Goal: Task Accomplishment & Management: Use online tool/utility

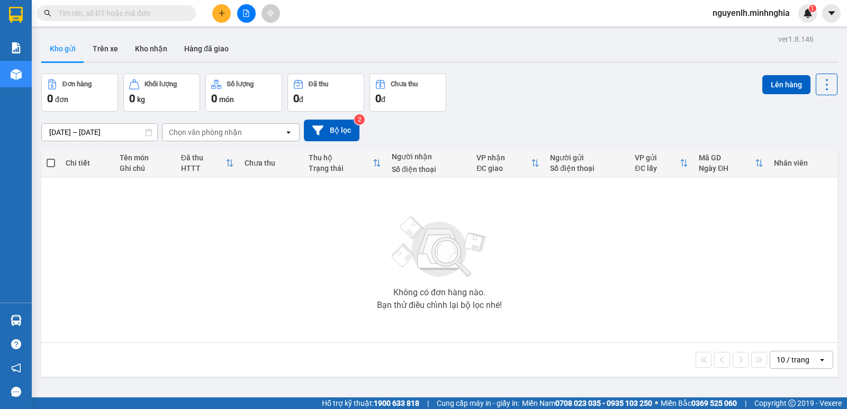
click at [246, 8] on button at bounding box center [246, 13] width 19 height 19
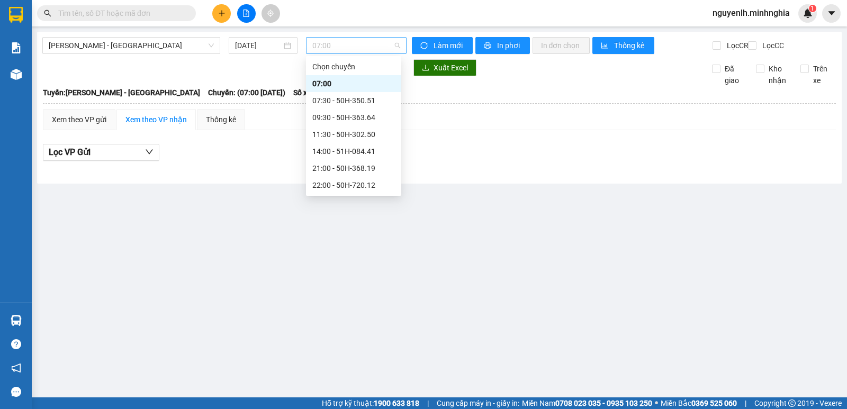
click at [359, 49] on span "07:00" at bounding box center [355, 46] width 87 height 16
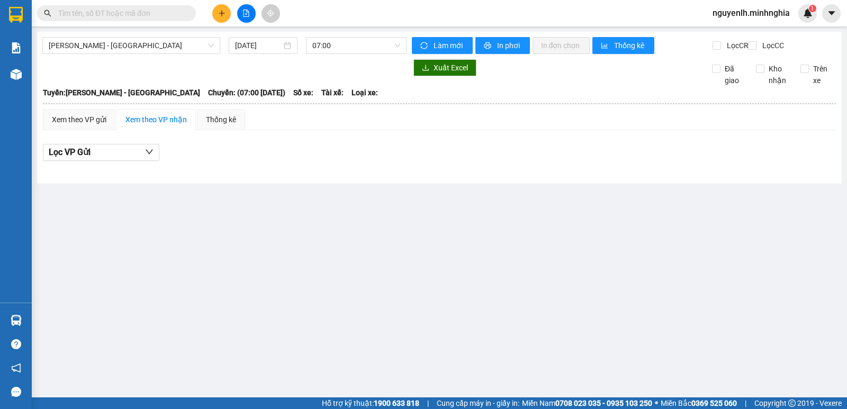
click at [297, 212] on main "Phan Rí - Sài Gòn 13/10/2025 07:00 Làm mới In phơi In đơn chọn Thống kê Lọc CR …" at bounding box center [423, 199] width 847 height 398
